Goal: Task Accomplishment & Management: Use online tool/utility

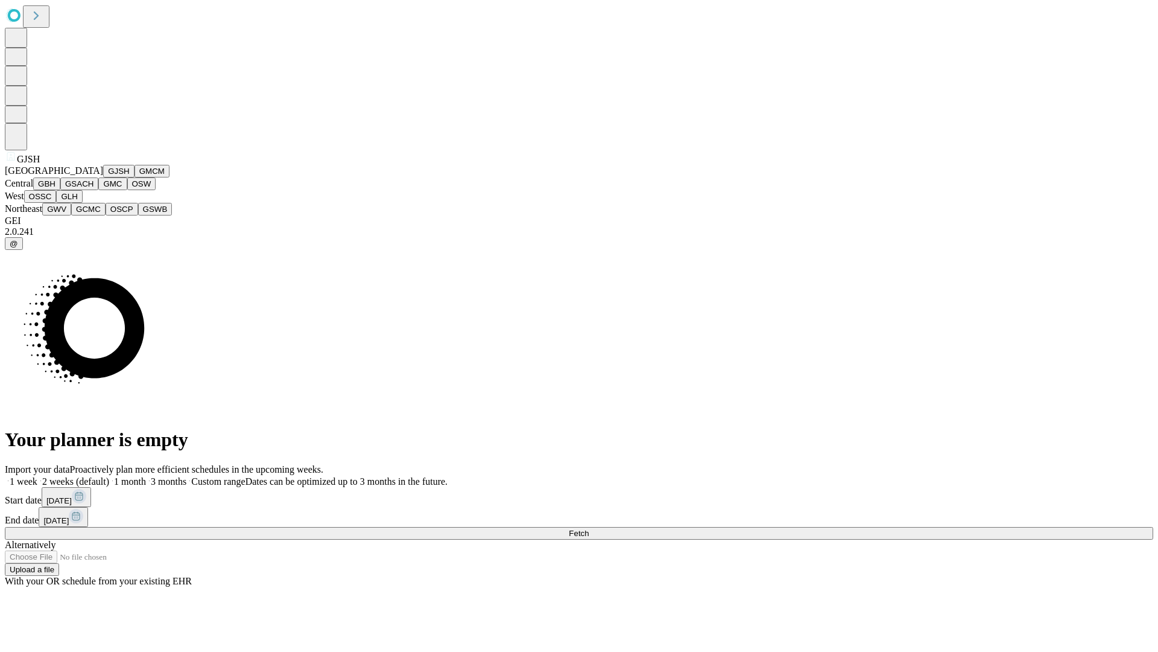
click at [103, 177] on button "GJSH" at bounding box center [118, 171] width 31 height 13
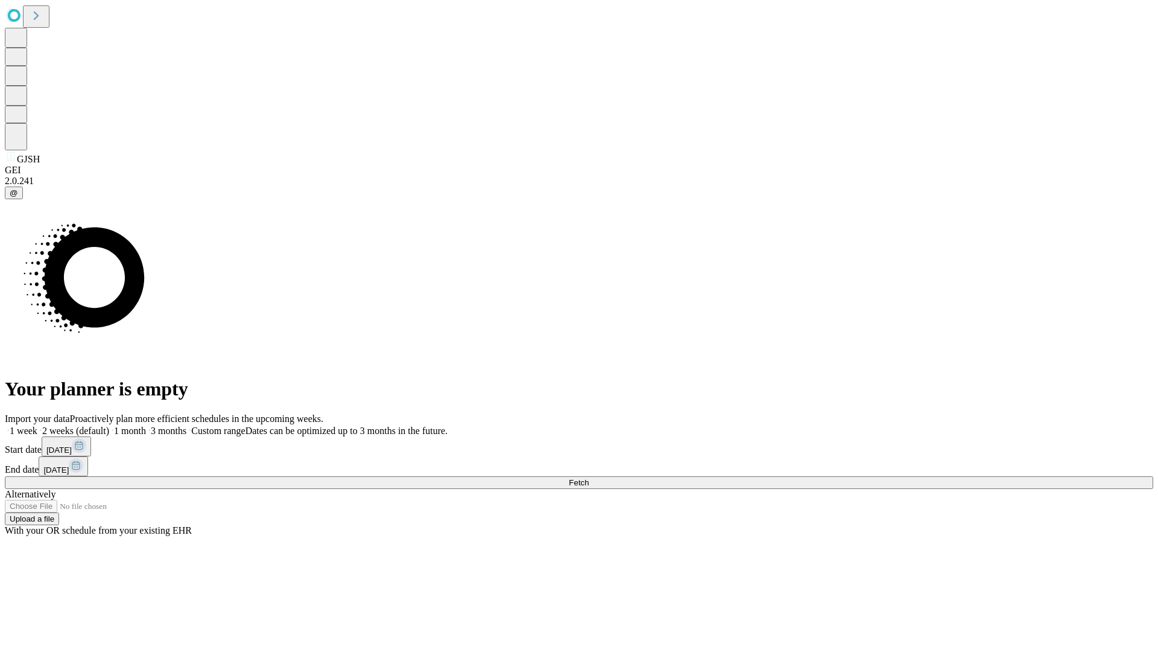
click at [109, 425] on label "2 weeks (default)" at bounding box center [73, 430] width 72 height 10
click at [589, 478] on span "Fetch" at bounding box center [579, 482] width 20 height 9
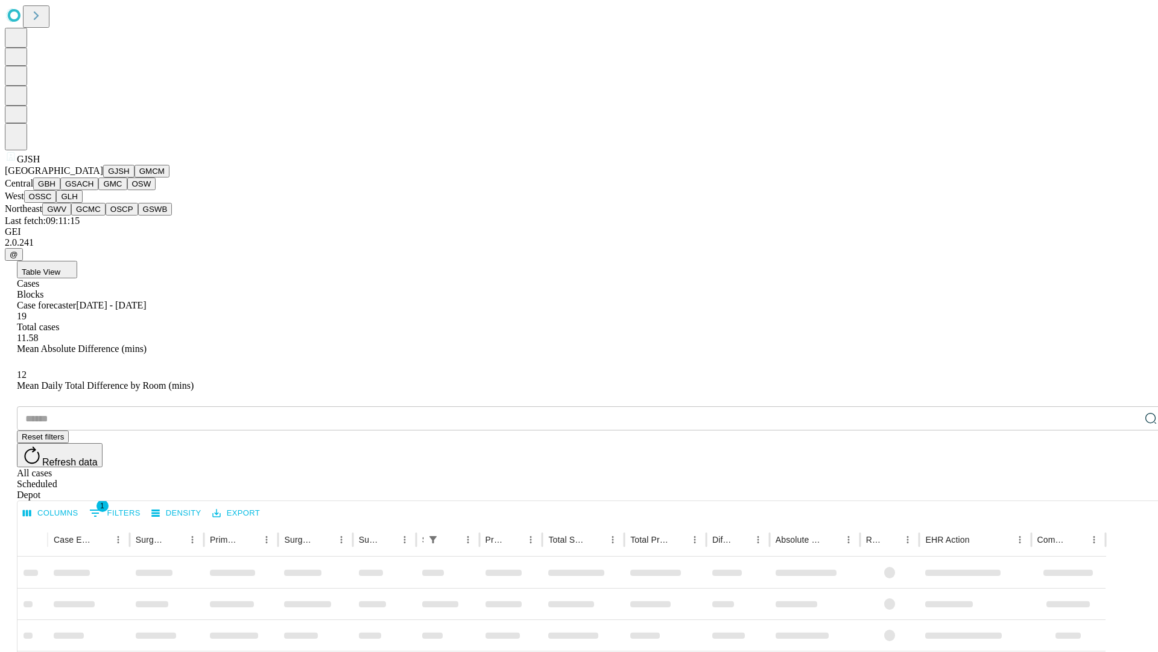
click at [135, 177] on button "GMCM" at bounding box center [152, 171] width 35 height 13
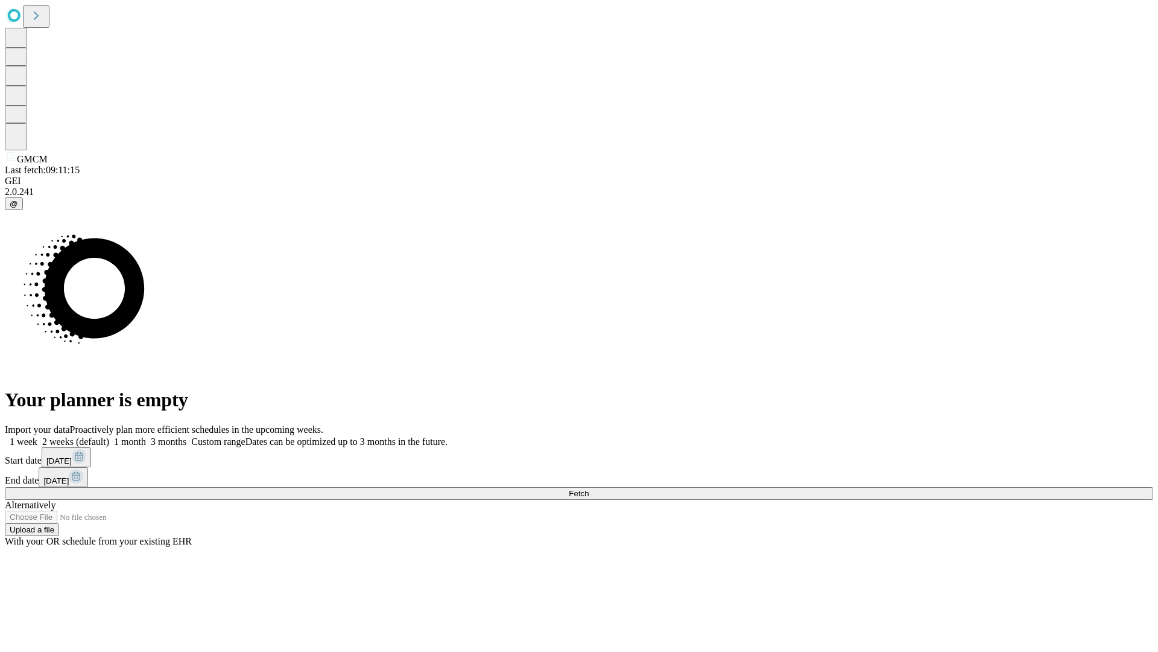
click at [109, 436] on label "2 weeks (default)" at bounding box center [73, 441] width 72 height 10
click at [589, 489] on span "Fetch" at bounding box center [579, 493] width 20 height 9
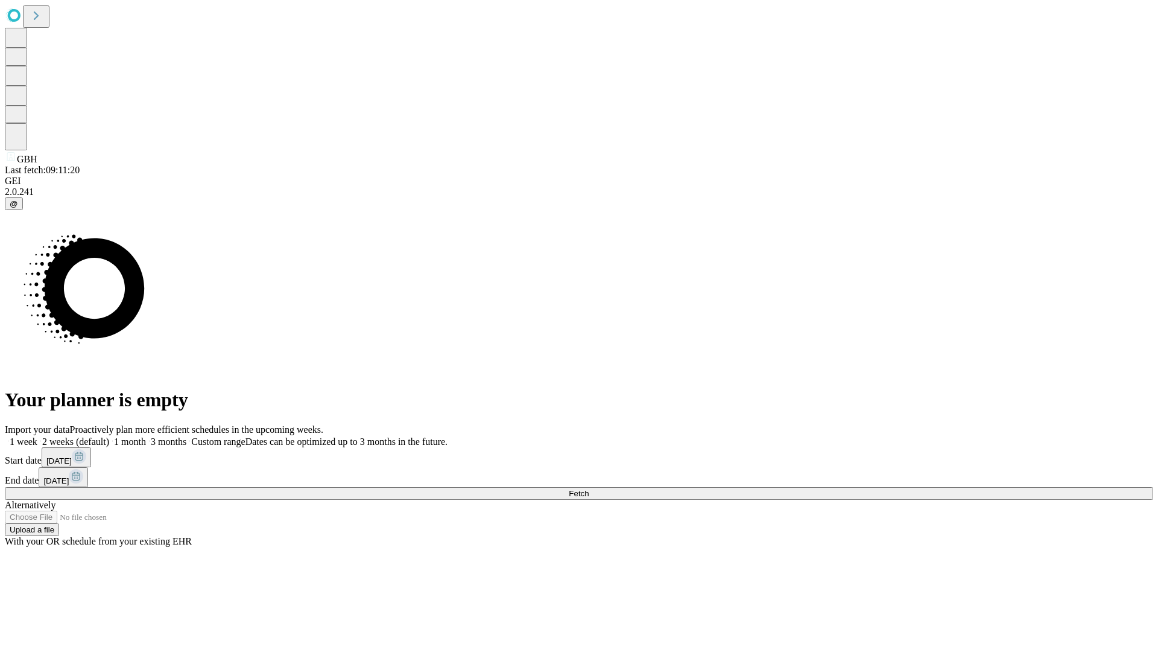
click at [109, 436] on label "2 weeks (default)" at bounding box center [73, 441] width 72 height 10
click at [589, 489] on span "Fetch" at bounding box center [579, 493] width 20 height 9
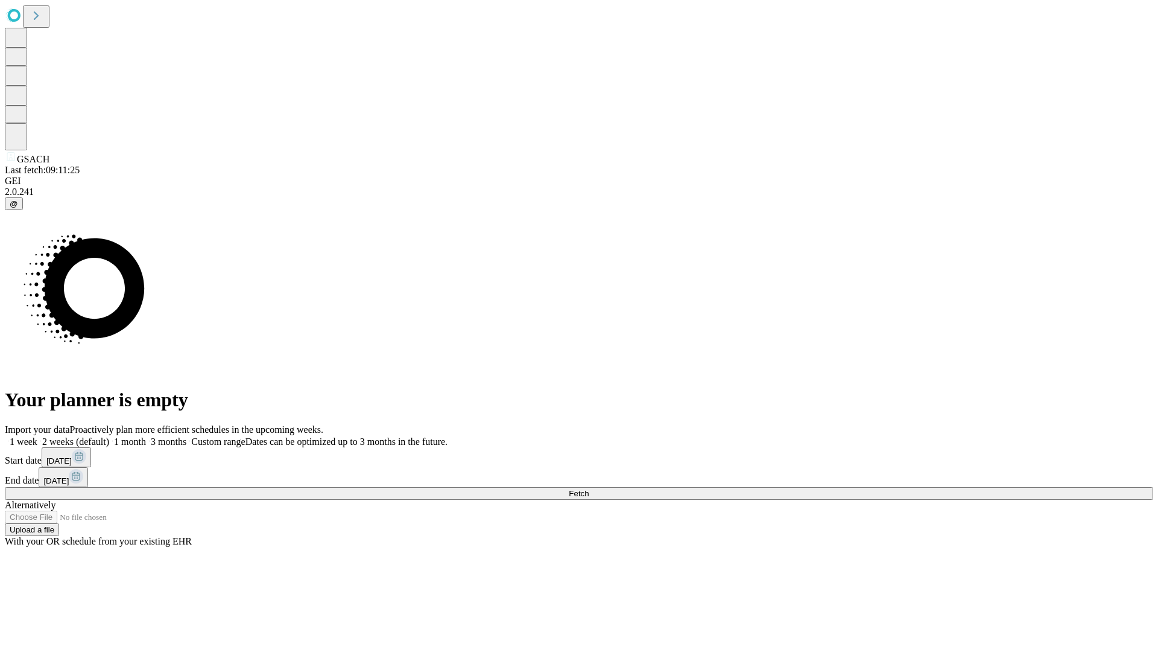
click at [109, 436] on label "2 weeks (default)" at bounding box center [73, 441] width 72 height 10
click at [589, 489] on span "Fetch" at bounding box center [579, 493] width 20 height 9
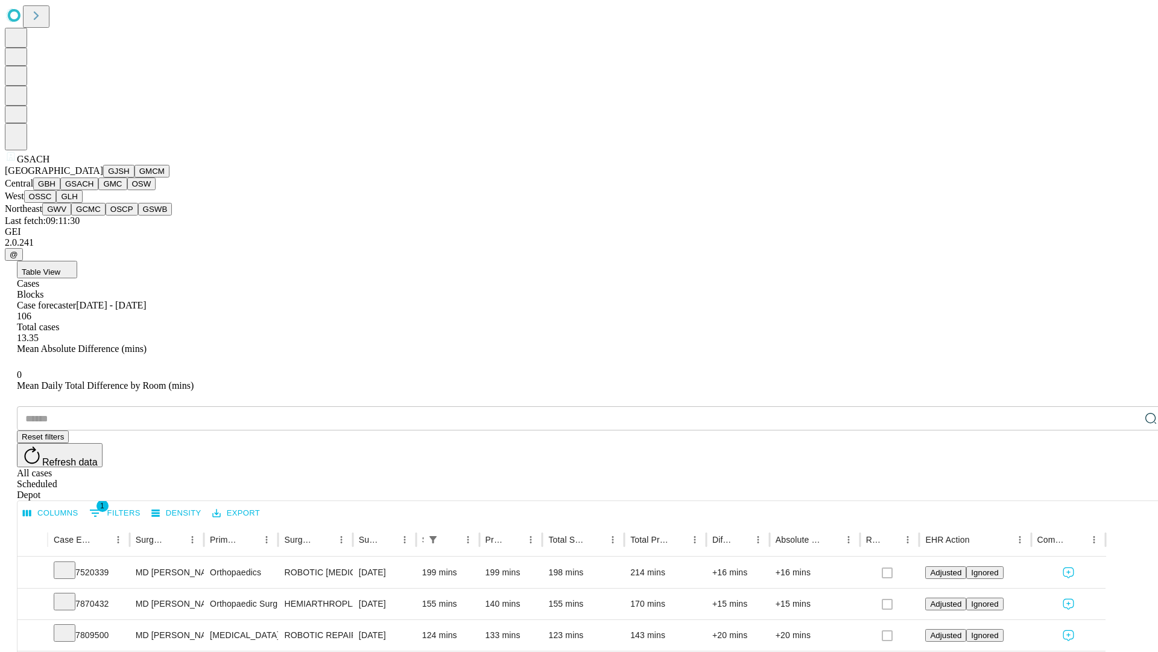
click at [98, 190] on button "GMC" at bounding box center [112, 183] width 28 height 13
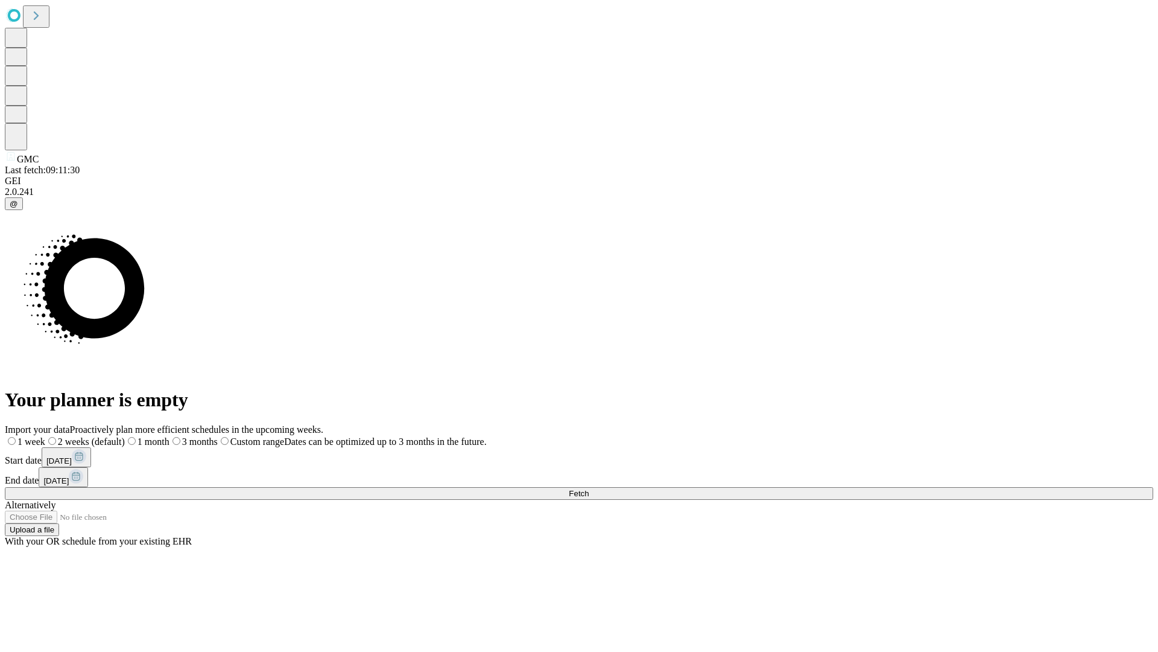
click at [589, 489] on span "Fetch" at bounding box center [579, 493] width 20 height 9
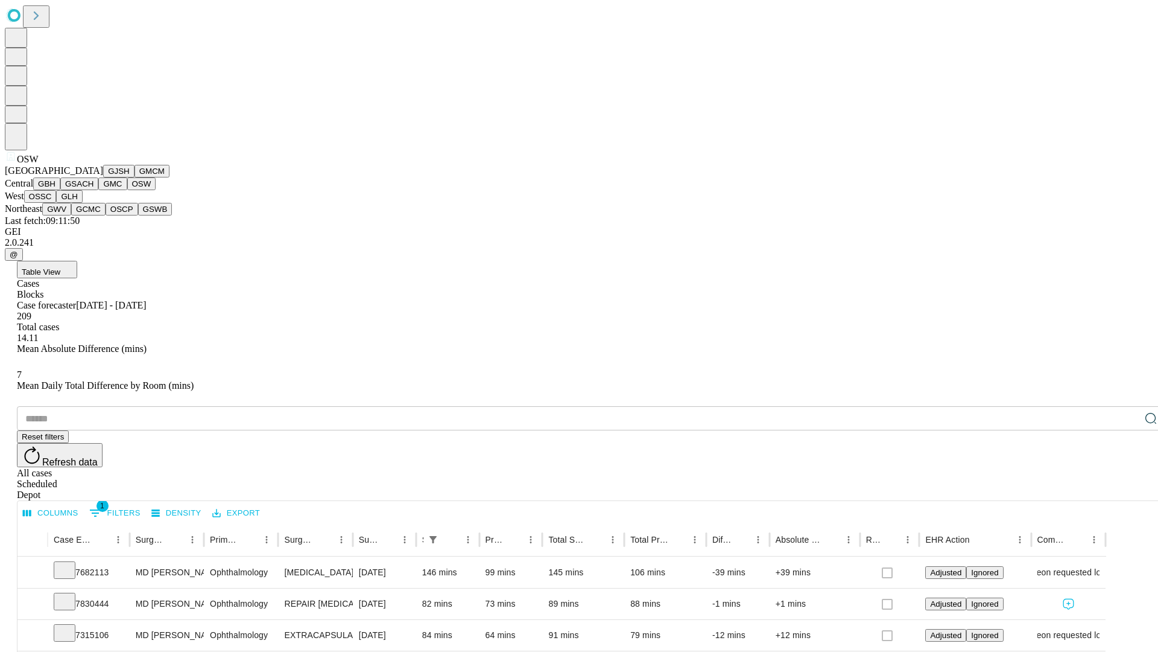
click at [57, 203] on button "OSSC" at bounding box center [40, 196] width 33 height 13
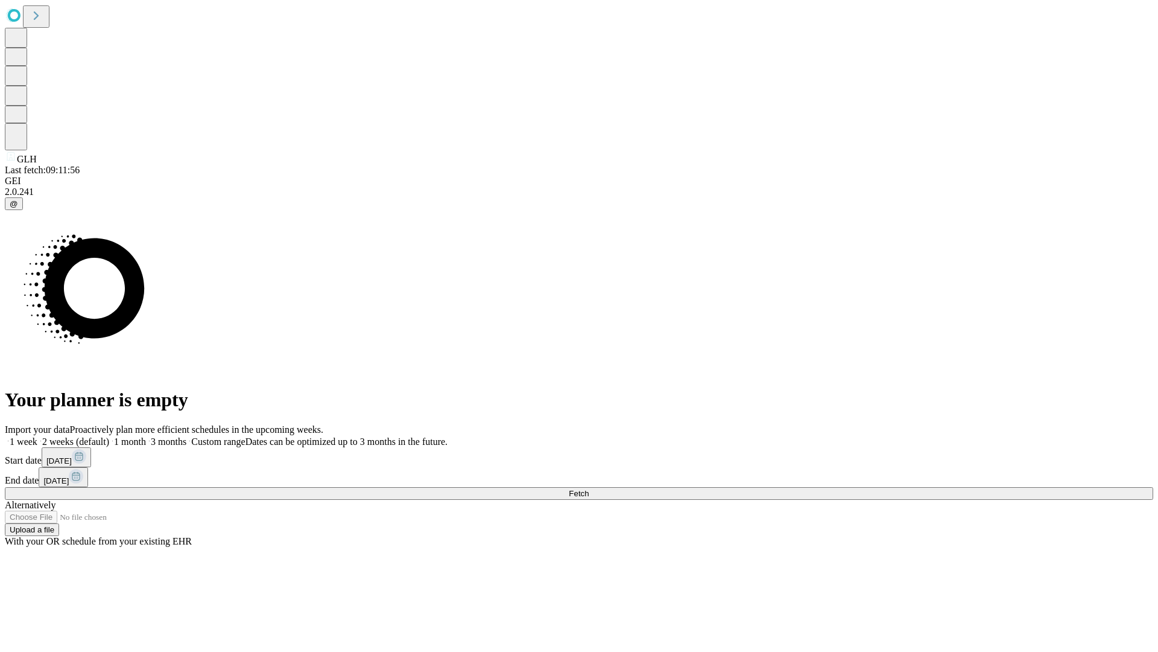
click at [109, 436] on label "2 weeks (default)" at bounding box center [73, 441] width 72 height 10
click at [589, 489] on span "Fetch" at bounding box center [579, 493] width 20 height 9
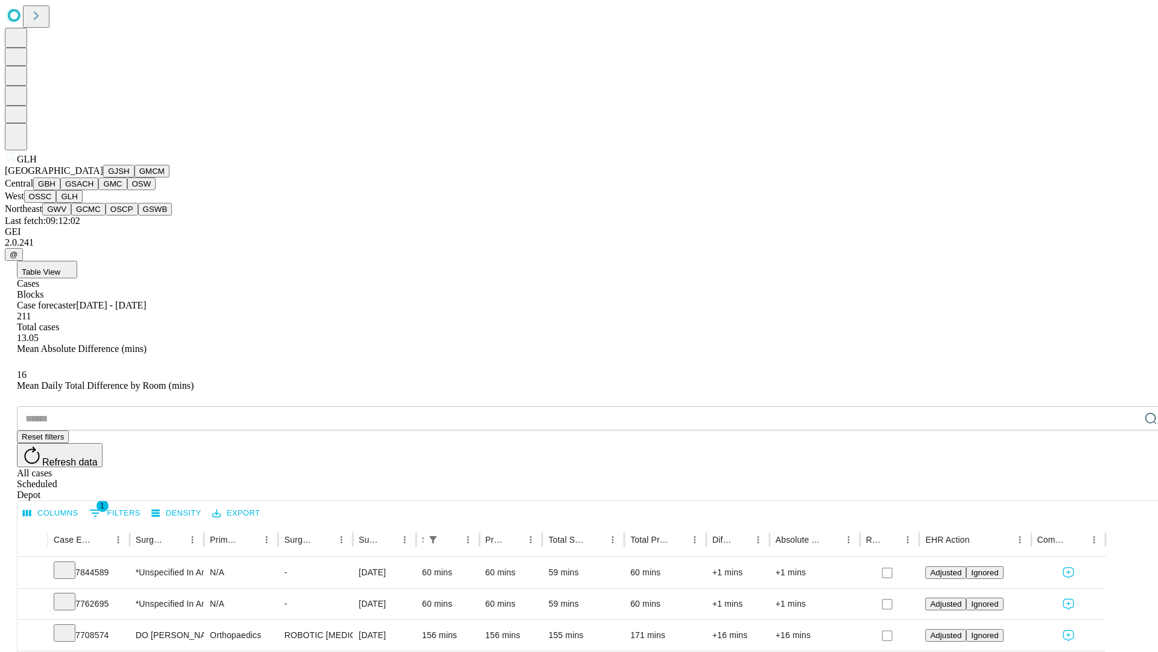
click at [71, 215] on button "GWV" at bounding box center [56, 209] width 29 height 13
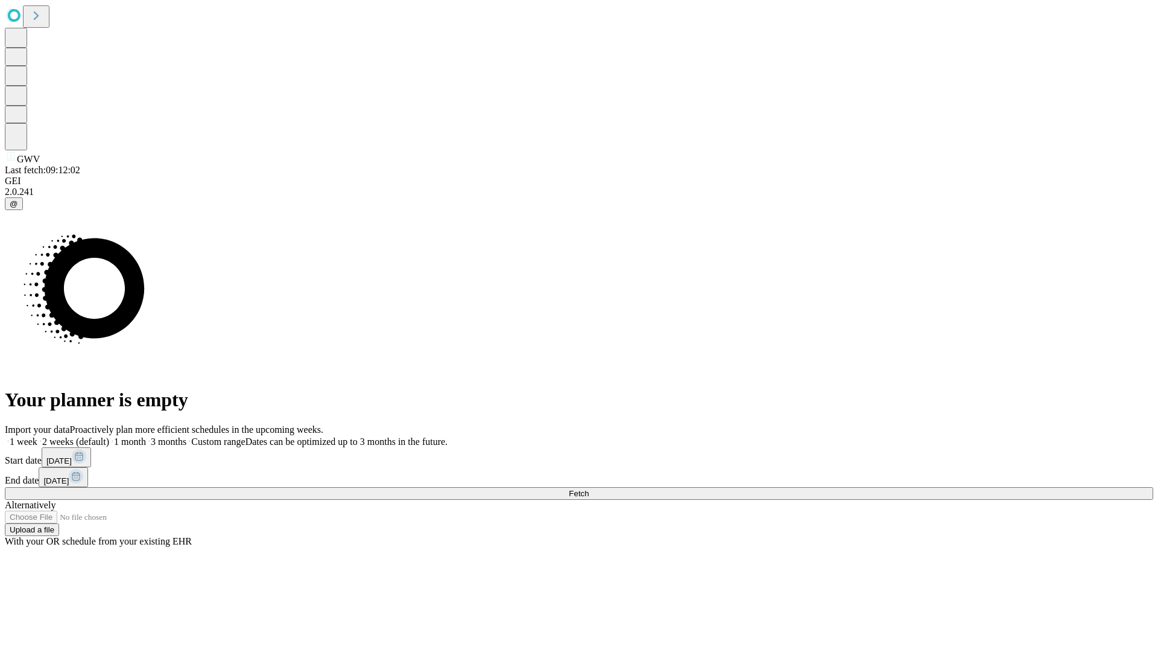
click at [589, 489] on span "Fetch" at bounding box center [579, 493] width 20 height 9
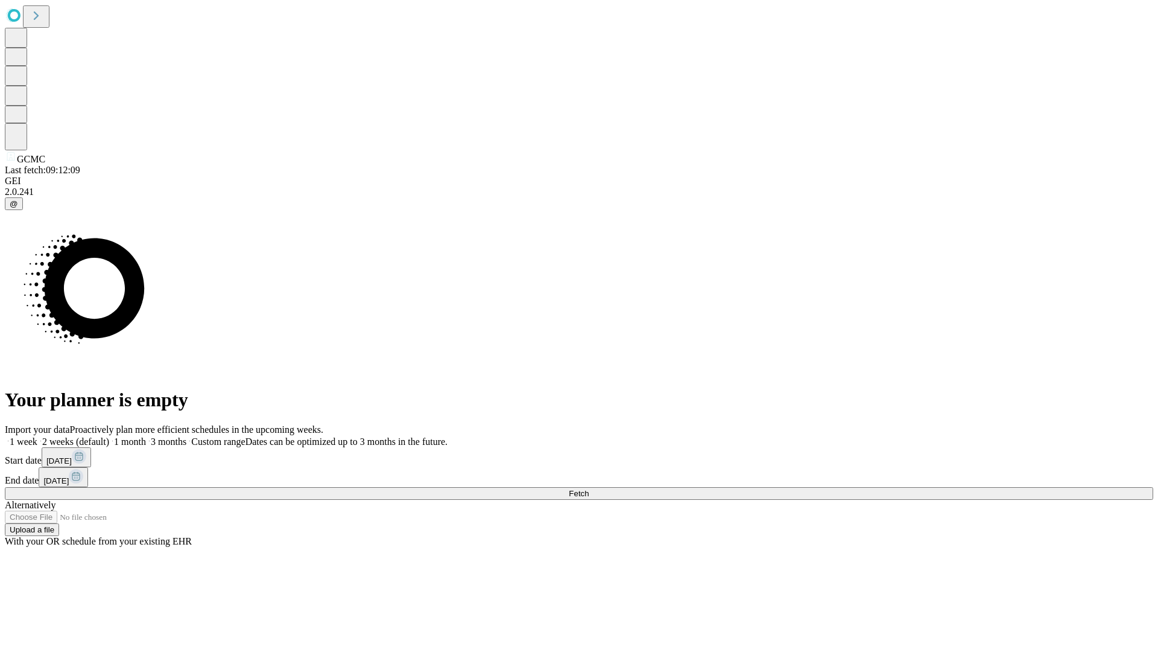
click at [589, 489] on span "Fetch" at bounding box center [579, 493] width 20 height 9
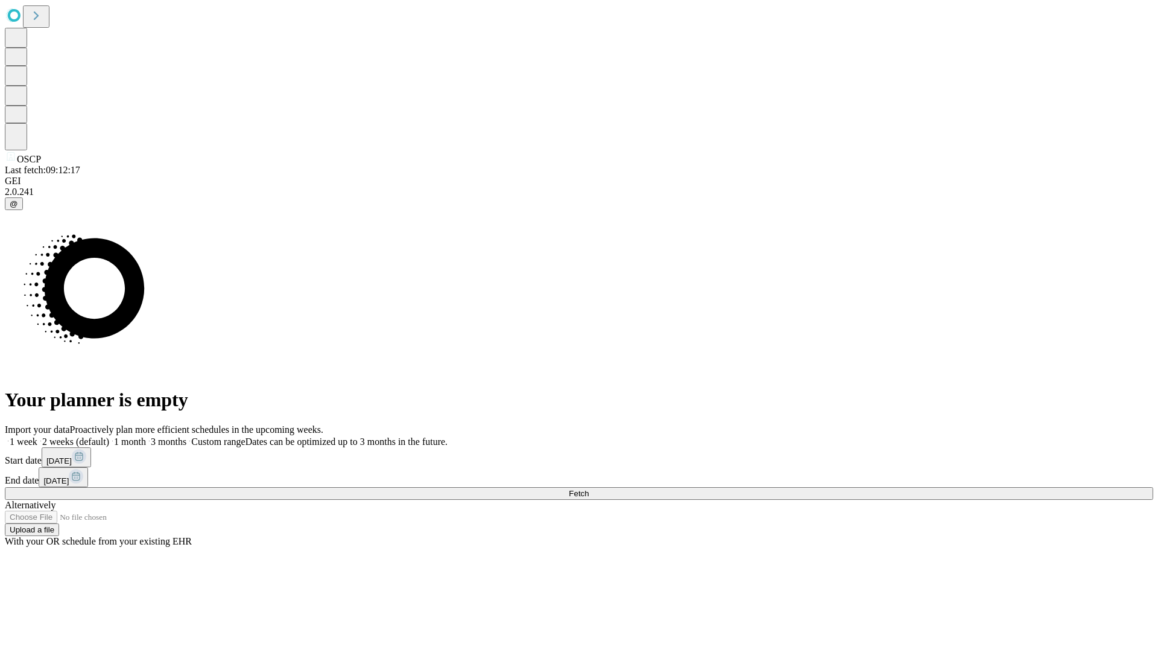
click at [589, 489] on span "Fetch" at bounding box center [579, 493] width 20 height 9
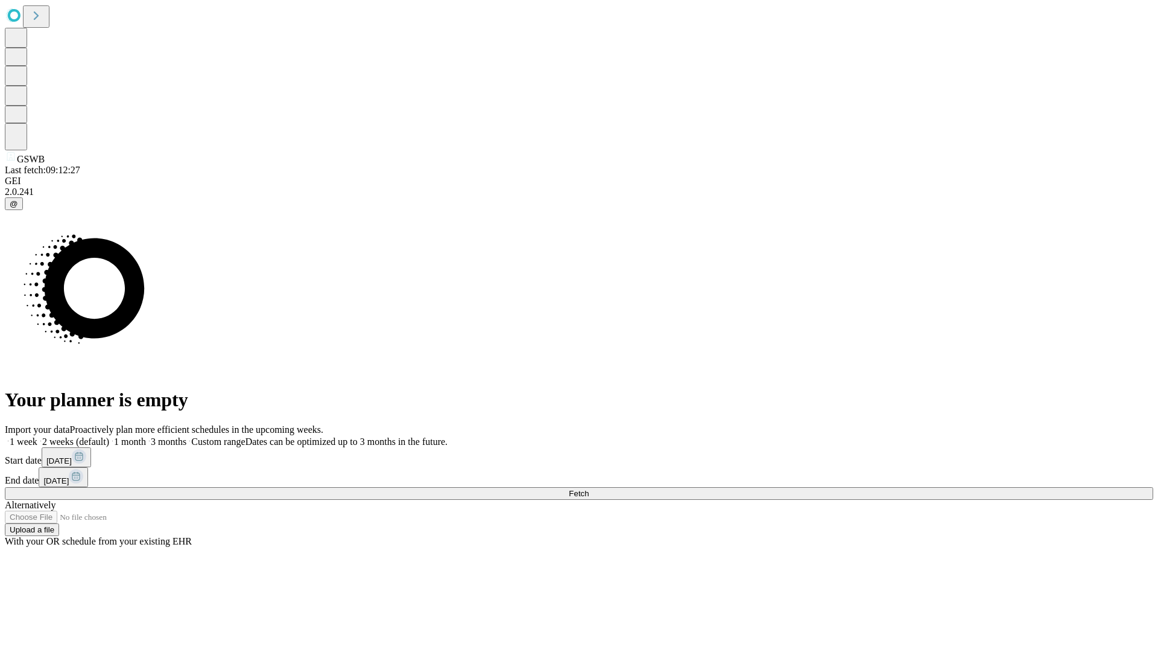
click at [109, 436] on label "2 weeks (default)" at bounding box center [73, 441] width 72 height 10
click at [589, 489] on span "Fetch" at bounding box center [579, 493] width 20 height 9
